Goal: Information Seeking & Learning: Learn about a topic

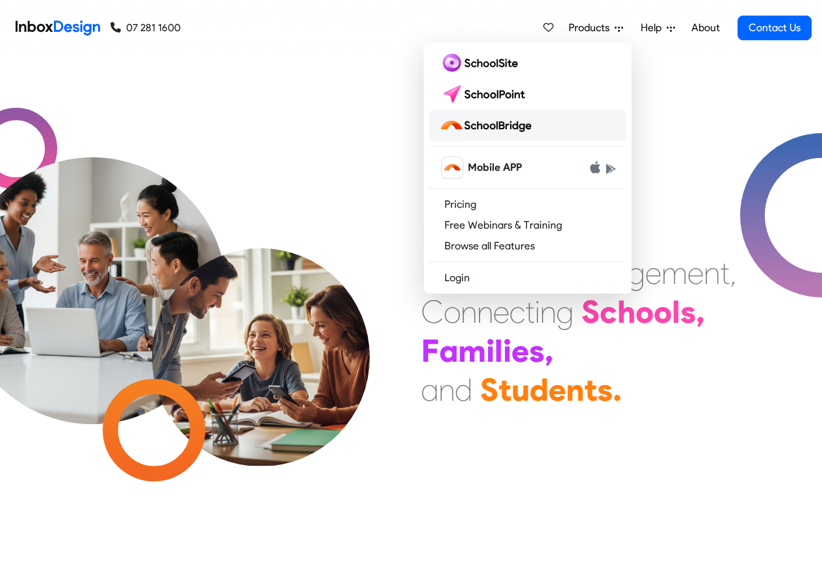
click at [488, 126] on img at bounding box center [487, 125] width 97 height 21
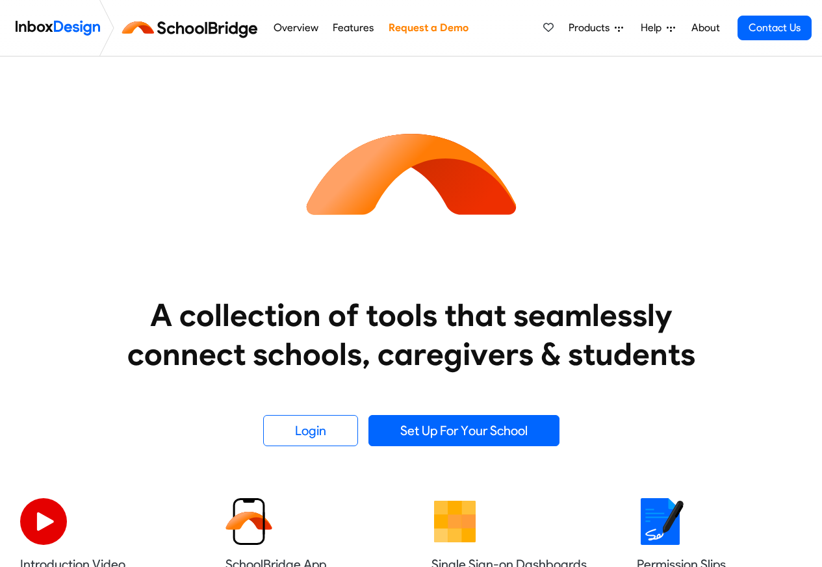
click at [296, 29] on link "Overview" at bounding box center [296, 28] width 52 height 26
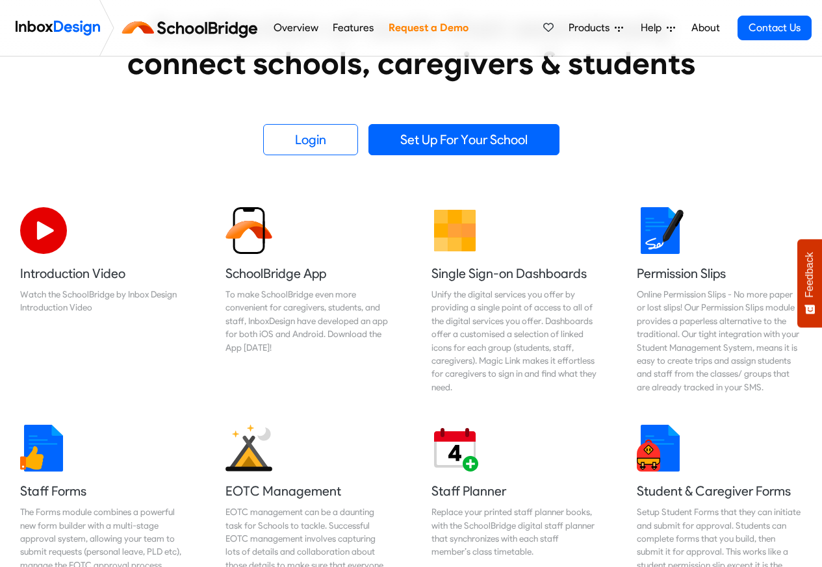
scroll to position [390, 0]
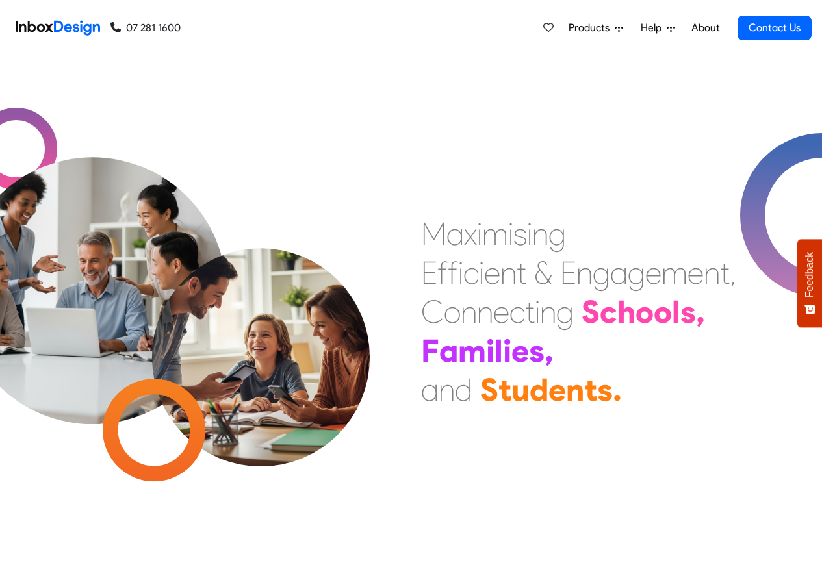
click at [625, 28] on link "Products" at bounding box center [595, 28] width 65 height 26
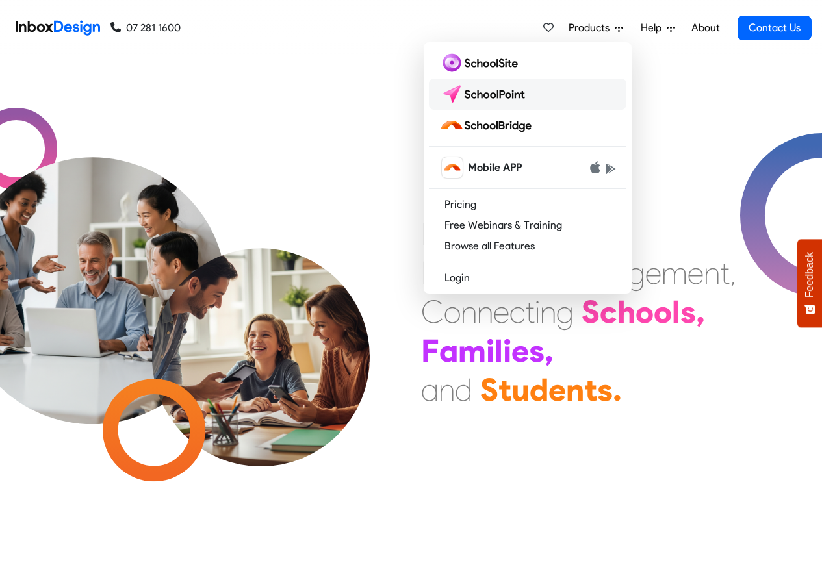
click at [495, 94] on img at bounding box center [485, 94] width 92 height 21
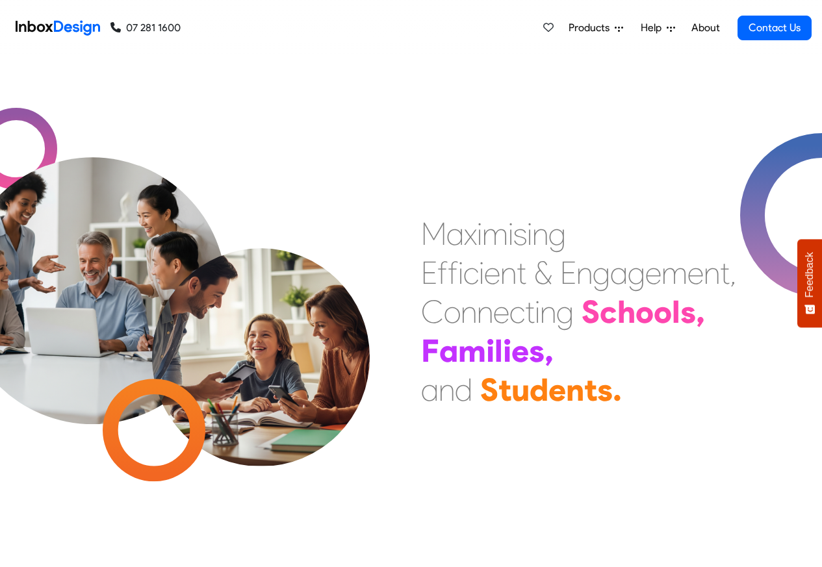
click at [622, 27] on icon at bounding box center [618, 29] width 8 height 5
